Goal: Transaction & Acquisition: Download file/media

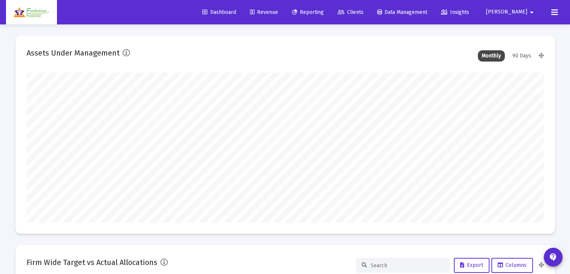
scroll to position [150, 518]
type input "[DATE]"
type input "[EMAIL_ADDRESS][DOMAIN_NAME]"
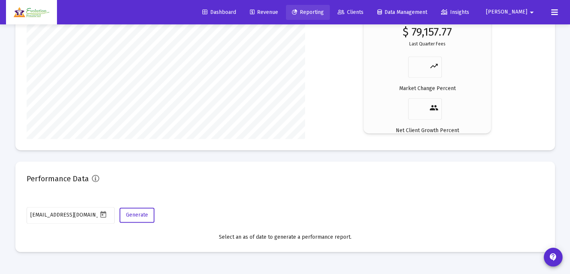
click at [324, 13] on span "Reporting" at bounding box center [308, 12] width 32 height 6
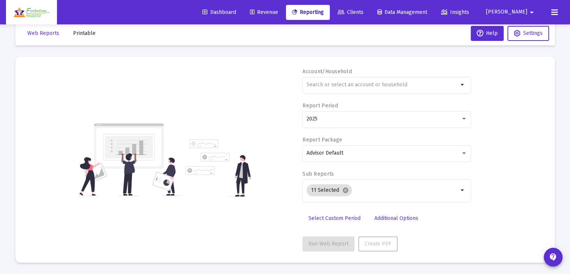
scroll to position [14, 0]
click at [81, 33] on span "Printable" at bounding box center [84, 34] width 23 height 6
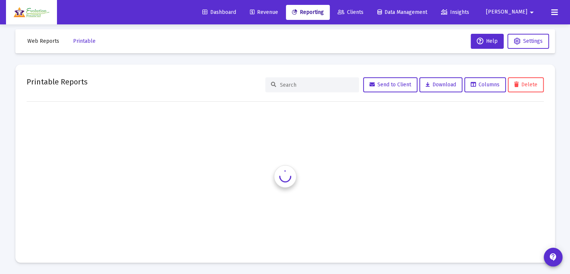
scroll to position [6, 0]
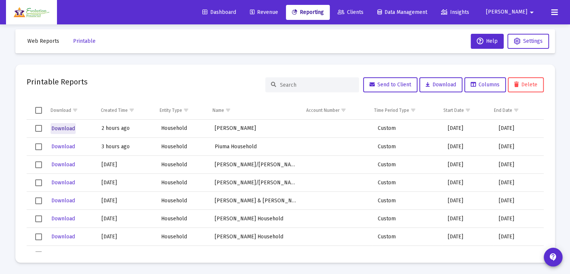
click at [65, 129] on span "Download" at bounding box center [63, 128] width 24 height 6
